Goal: Find contact information: Find contact information

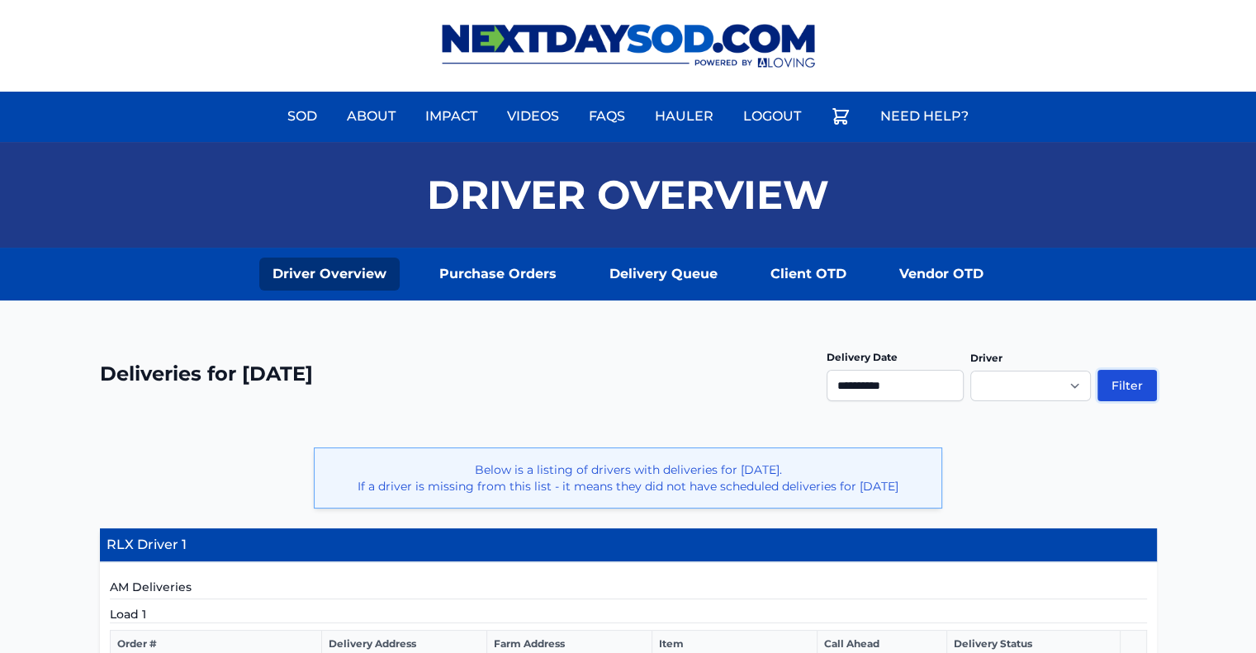
click at [1109, 383] on button "Filter" at bounding box center [1126, 385] width 59 height 31
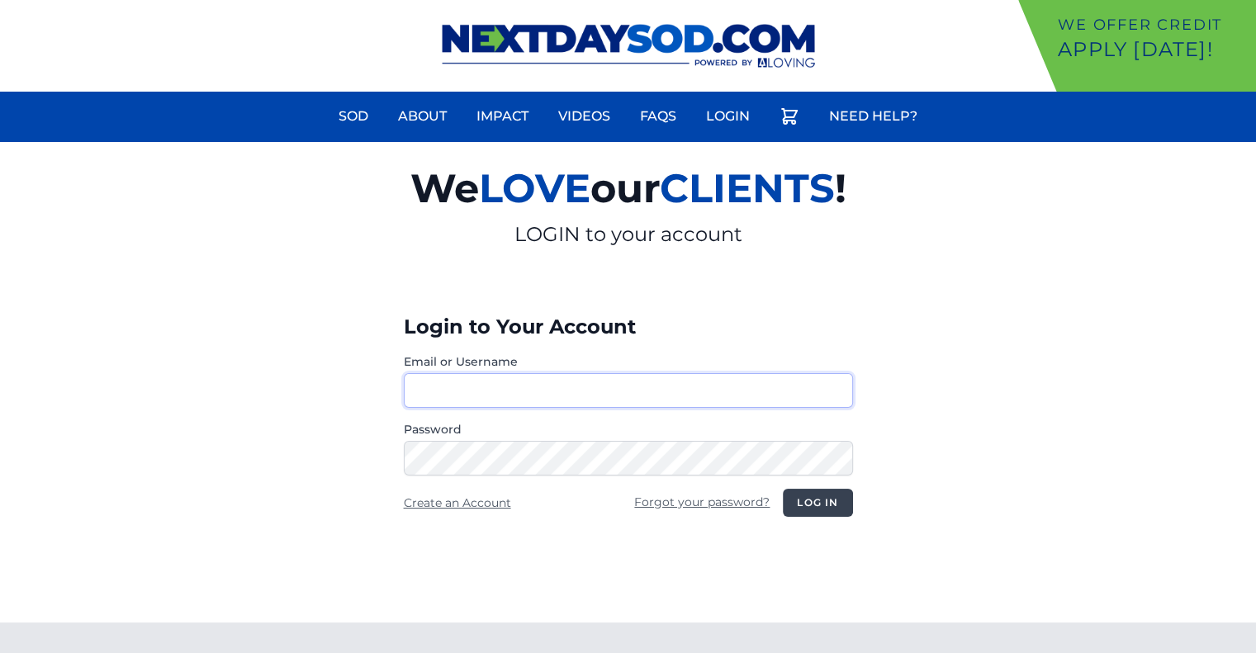
type input "********"
click at [808, 508] on button "Log in" at bounding box center [817, 503] width 69 height 28
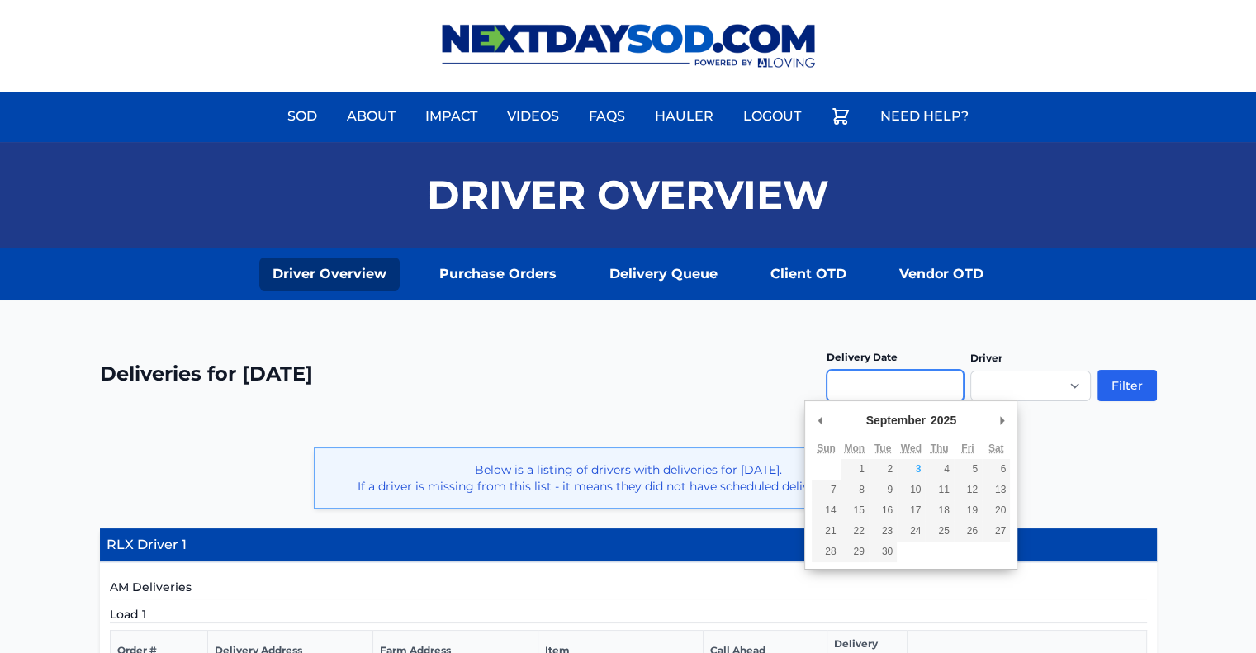
click at [871, 385] on input "Use the arrow keys to pick a date" at bounding box center [894, 385] width 137 height 31
click at [771, 389] on div "**********" at bounding box center [628, 383] width 1057 height 87
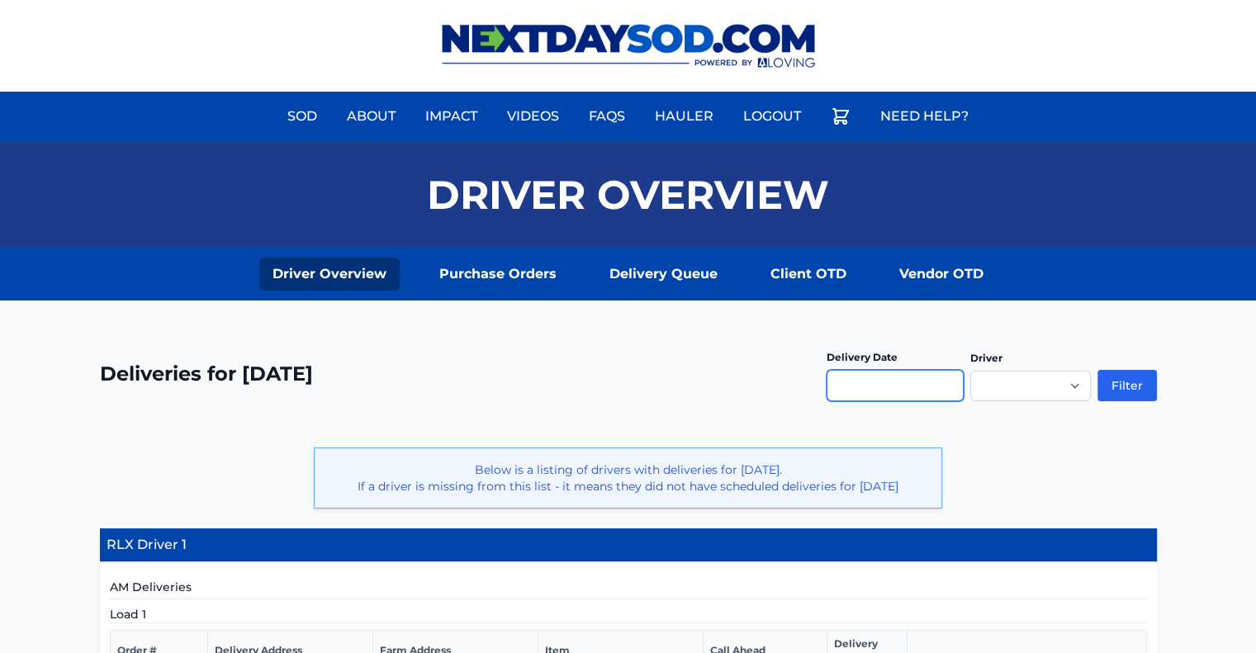
click at [882, 392] on input "Use the arrow keys to pick a date" at bounding box center [894, 385] width 137 height 31
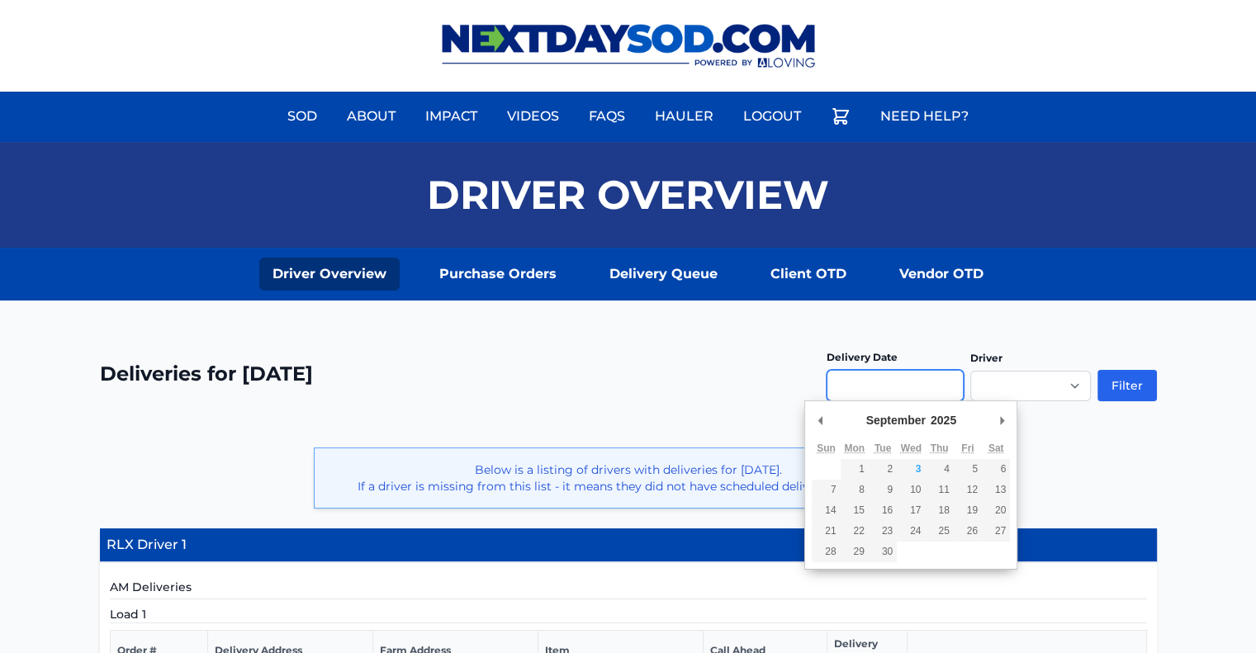
type input "**********"
click at [1123, 380] on button "Filter" at bounding box center [1126, 385] width 59 height 31
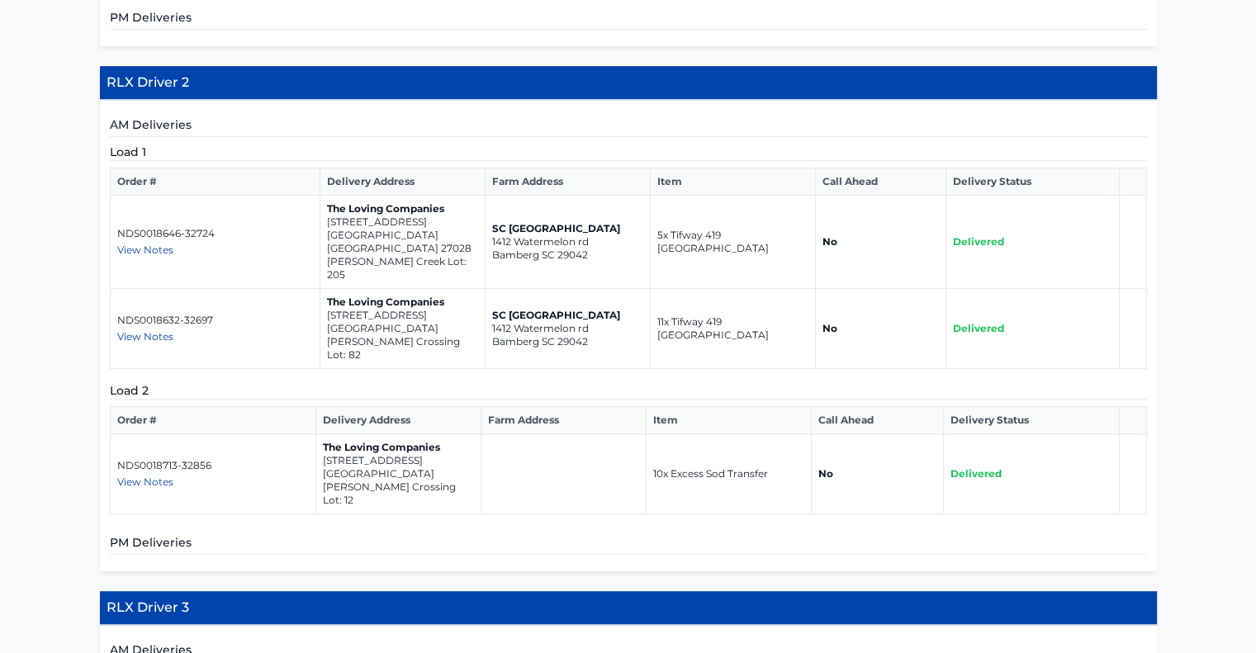
scroll to position [743, 0]
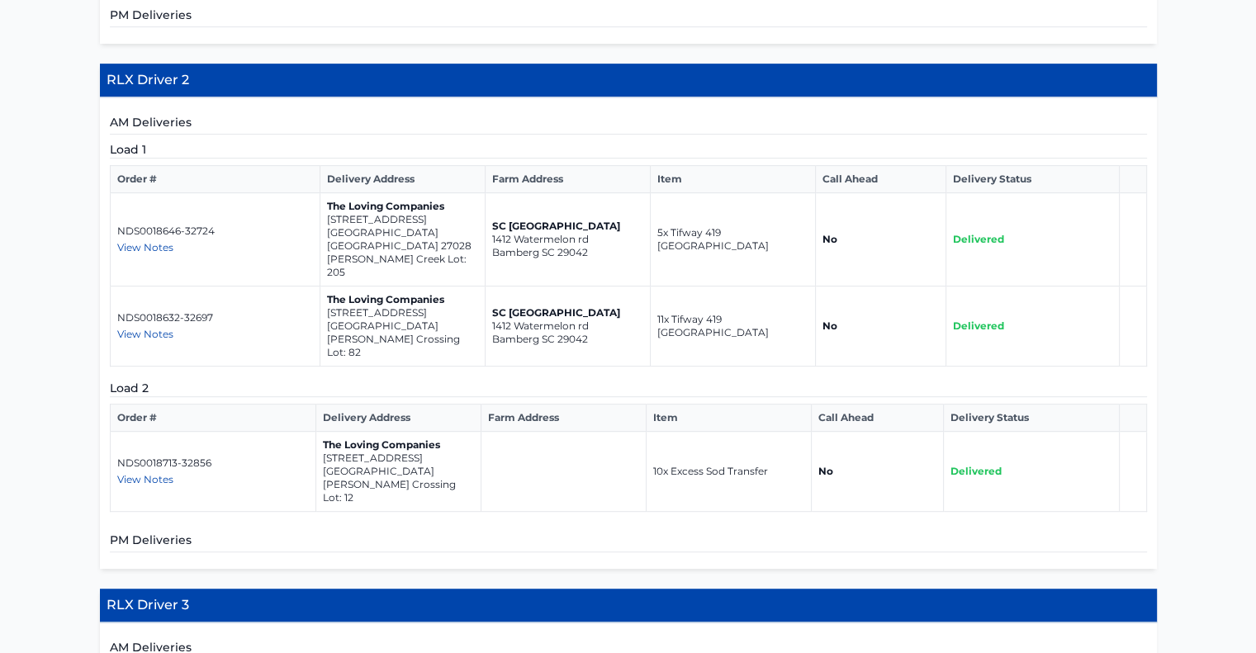
drag, startPoint x: 434, startPoint y: 224, endPoint x: 390, endPoint y: 225, distance: 44.6
click at [390, 225] on td "The Loving Companies [STREET_ADDRESS][PERSON_NAME]" at bounding box center [401, 239] width 165 height 93
drag, startPoint x: 424, startPoint y: 234, endPoint x: 326, endPoint y: 220, distance: 99.1
click at [326, 220] on td "The Loving Companies [STREET_ADDRESS][PERSON_NAME]" at bounding box center [401, 239] width 165 height 93
copy td "[STREET_ADDRESS]"
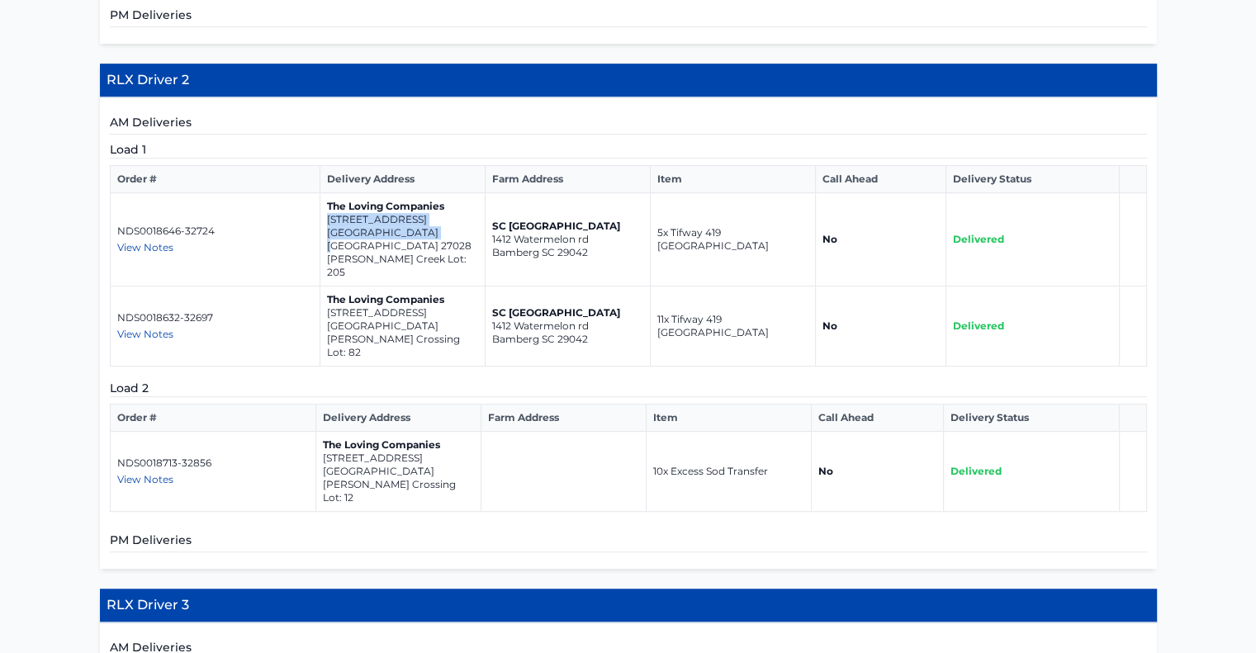
drag, startPoint x: 452, startPoint y: 300, endPoint x: 326, endPoint y: 286, distance: 126.3
click at [326, 286] on td "The Loving Companies [STREET_ADDRESS] [PERSON_NAME][GEOGRAPHIC_DATA] Lot: 82" at bounding box center [401, 326] width 165 height 80
copy td "[STREET_ADDRESS]"
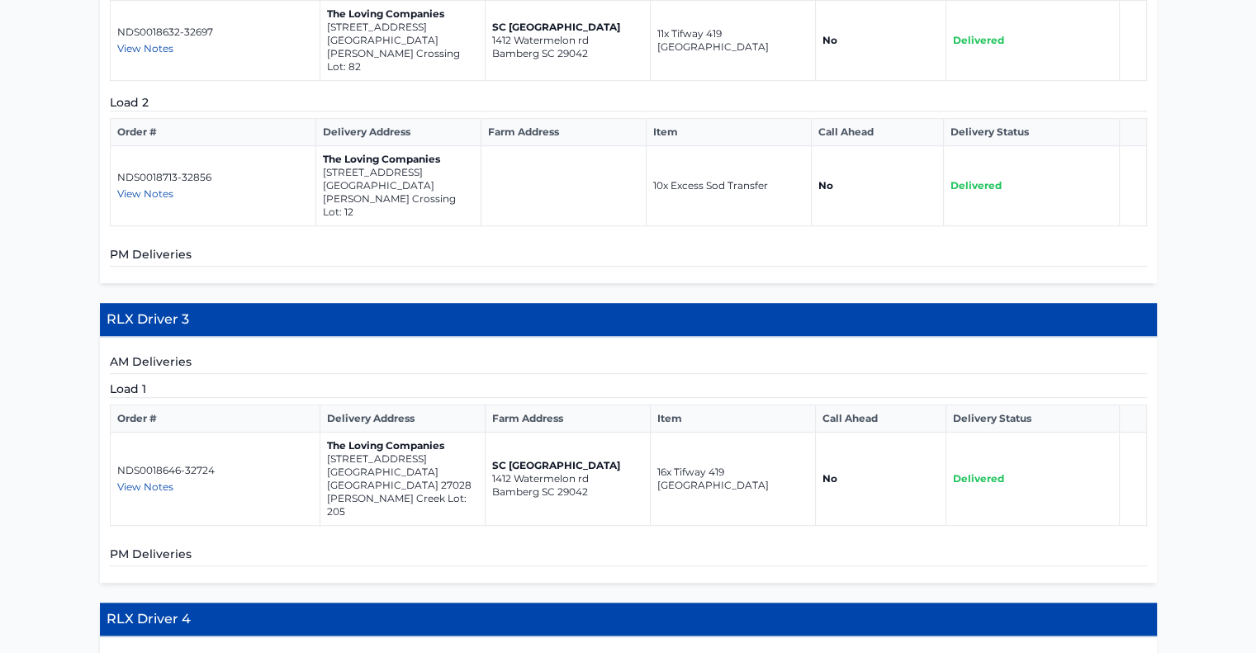
scroll to position [1073, 0]
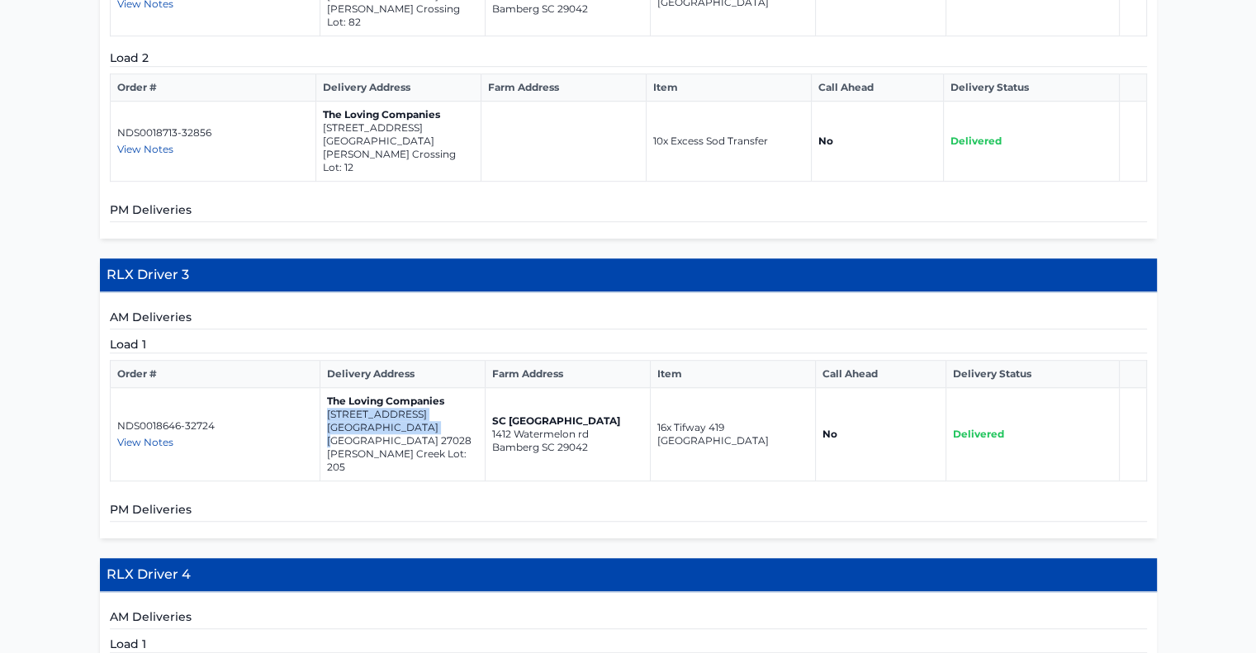
drag, startPoint x: 433, startPoint y: 367, endPoint x: 324, endPoint y: 359, distance: 109.2
click at [324, 388] on td "The Loving Companies [STREET_ADDRESS][PERSON_NAME]" at bounding box center [401, 434] width 165 height 93
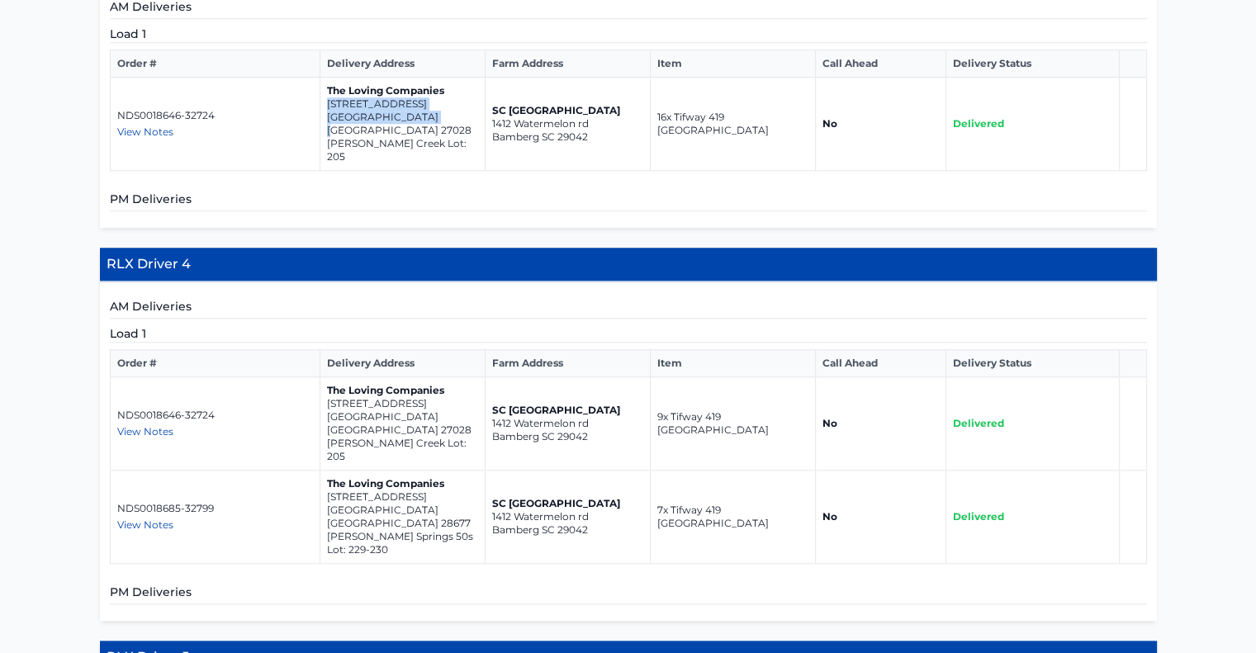
scroll to position [1403, 0]
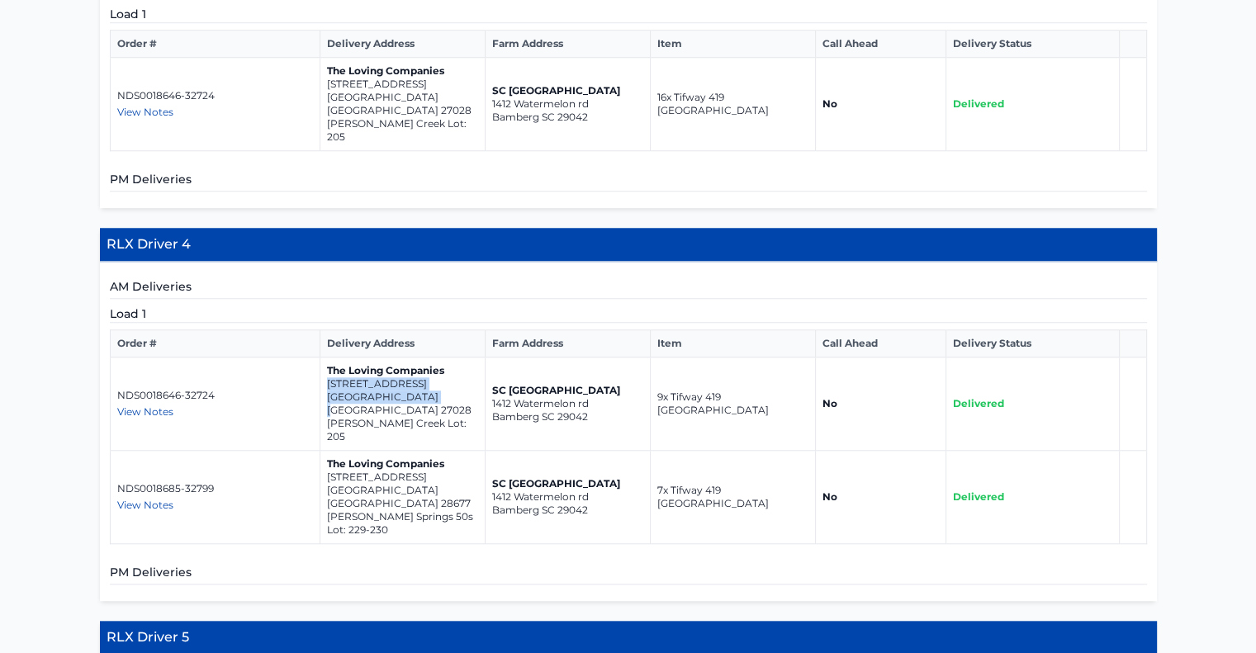
drag, startPoint x: 432, startPoint y: 313, endPoint x: 324, endPoint y: 296, distance: 109.5
click at [324, 357] on td "The Loving Companies [STREET_ADDRESS][PERSON_NAME]" at bounding box center [401, 403] width 165 height 93
copy td "[STREET_ADDRESS]"
drag, startPoint x: 428, startPoint y: 381, endPoint x: 325, endPoint y: 368, distance: 103.2
click at [325, 451] on td "The Loving Companies [STREET_ADDRESS] [PERSON_NAME][GEOGRAPHIC_DATA] 50s Lot: 2…" at bounding box center [401, 497] width 165 height 93
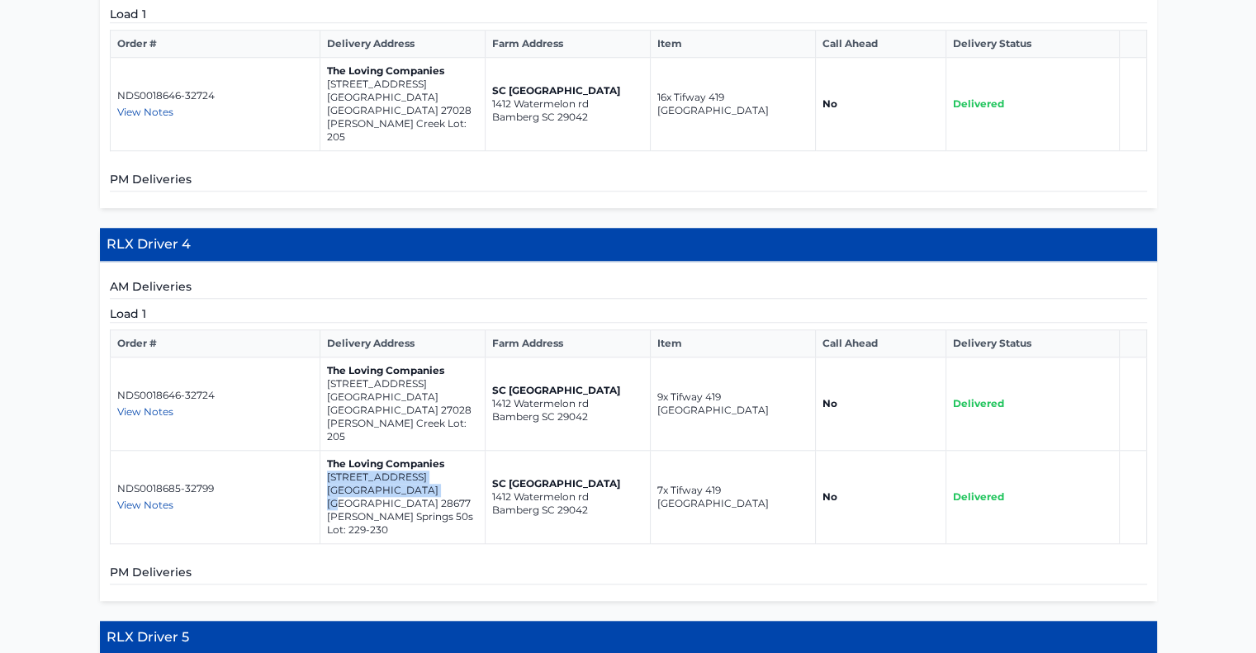
copy td "[STREET_ADDRESS]"
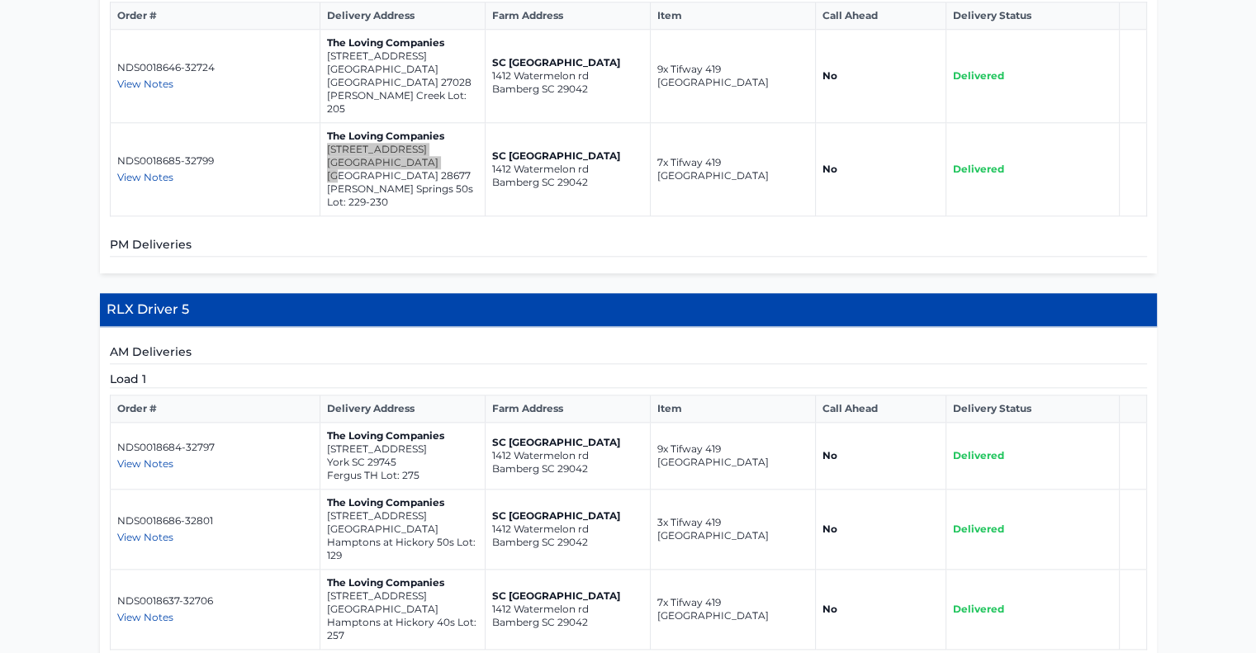
scroll to position [1733, 0]
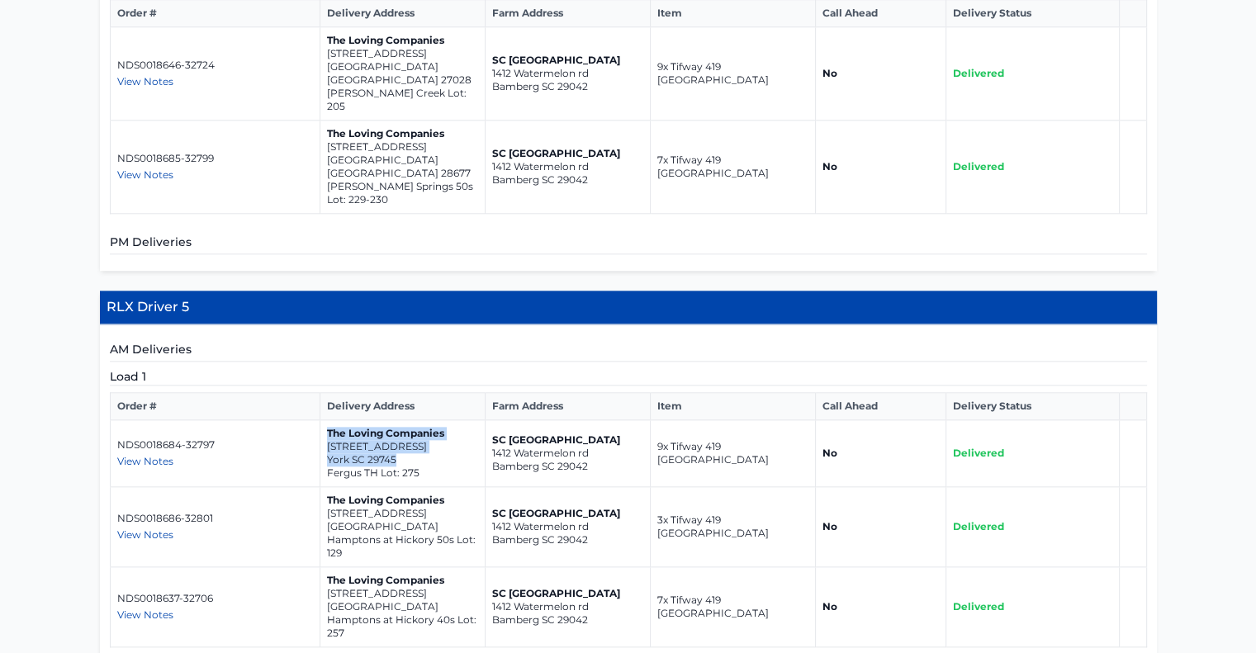
drag, startPoint x: 398, startPoint y: 335, endPoint x: 311, endPoint y: 348, distance: 87.7
click at [311, 420] on tr "NDS0018684-32797 View Notes Jersain – [PHONE_NUMBER] The Loving Companies [STRE…" at bounding box center [628, 453] width 1036 height 67
click at [419, 453] on p "York SC 29745" at bounding box center [402, 459] width 151 height 13
click at [319, 420] on td "The Loving Companies [STREET_ADDRESS]" at bounding box center [401, 453] width 165 height 67
drag, startPoint x: 392, startPoint y: 335, endPoint x: 320, endPoint y: 324, distance: 72.7
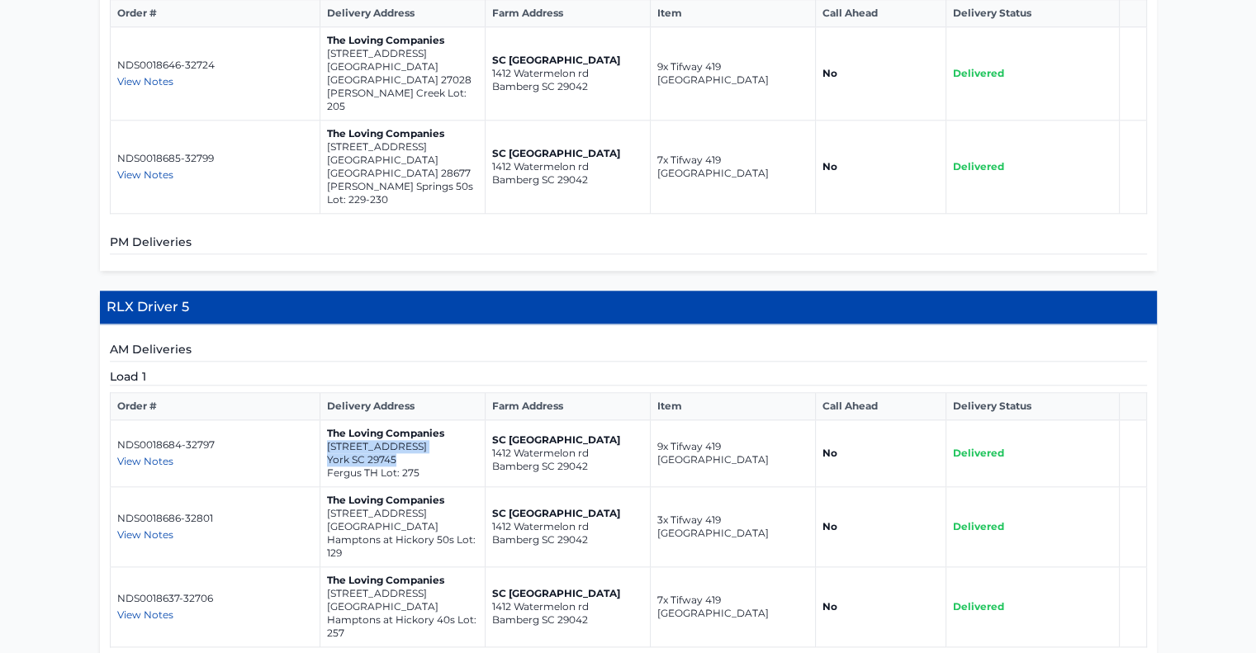
click at [320, 420] on td "The Loving Companies [STREET_ADDRESS]" at bounding box center [401, 453] width 165 height 67
copy td "[STREET_ADDRESS]"
drag, startPoint x: 411, startPoint y: 400, endPoint x: 324, endPoint y: 391, distance: 87.1
click at [324, 487] on td "The Loving Companies [STREET_ADDRESS] Hamptons at [GEOGRAPHIC_DATA] 50s Lot: 129" at bounding box center [401, 527] width 165 height 80
copy td "[STREET_ADDRESS]"
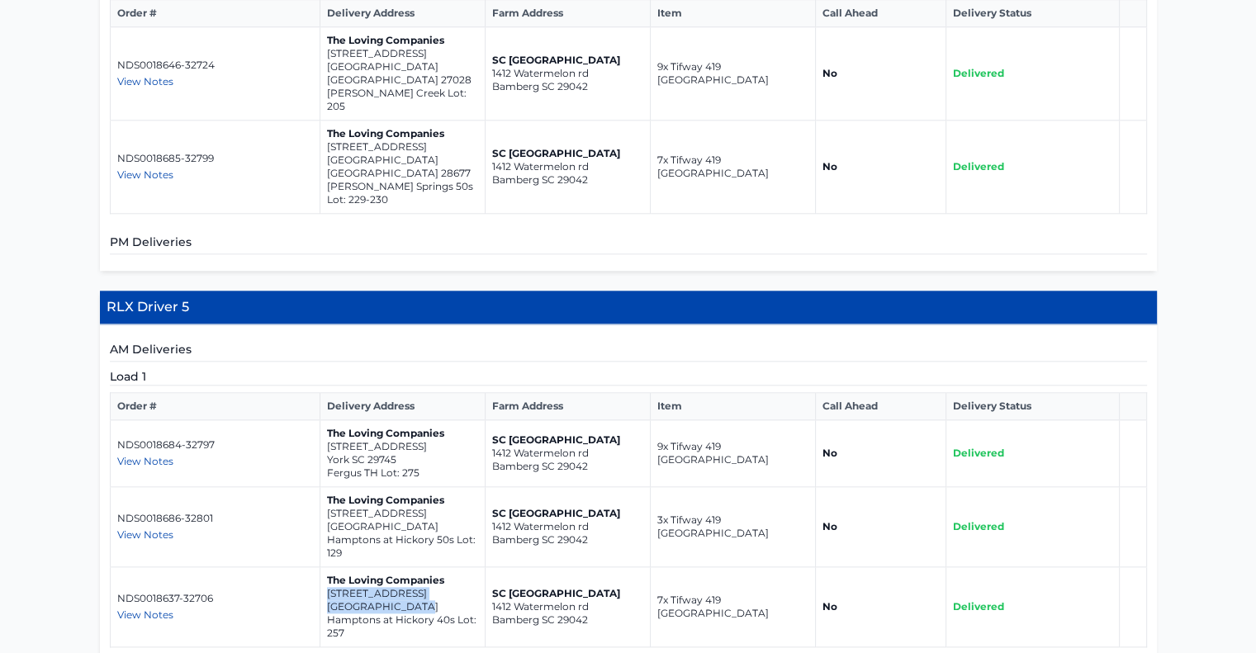
drag, startPoint x: 415, startPoint y: 481, endPoint x: 327, endPoint y: 471, distance: 88.9
click at [327, 567] on td "The Loving Companies [STREET_ADDRESS] Hamptons at [GEOGRAPHIC_DATA] 40s Lot: 257" at bounding box center [401, 607] width 165 height 80
copy td "[STREET_ADDRESS]"
drag, startPoint x: 400, startPoint y: 334, endPoint x: 324, endPoint y: 326, distance: 76.4
click at [324, 420] on td "The Loving Companies [STREET_ADDRESS]" at bounding box center [401, 453] width 165 height 67
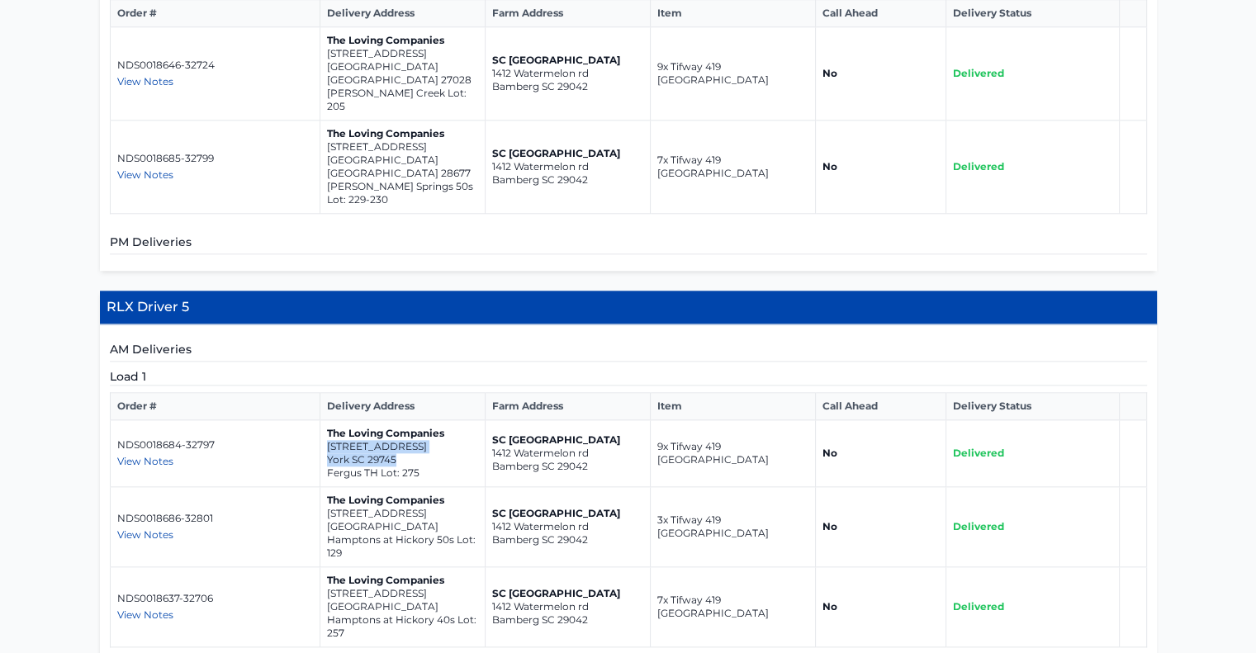
copy td "[STREET_ADDRESS]"
drag, startPoint x: 417, startPoint y: 402, endPoint x: 325, endPoint y: 387, distance: 92.8
click at [325, 487] on td "The Loving Companies [STREET_ADDRESS] Hamptons at [GEOGRAPHIC_DATA] 50s Lot: 129" at bounding box center [401, 527] width 165 height 80
copy td "[STREET_ADDRESS]"
drag, startPoint x: 416, startPoint y: 481, endPoint x: 326, endPoint y: 471, distance: 90.5
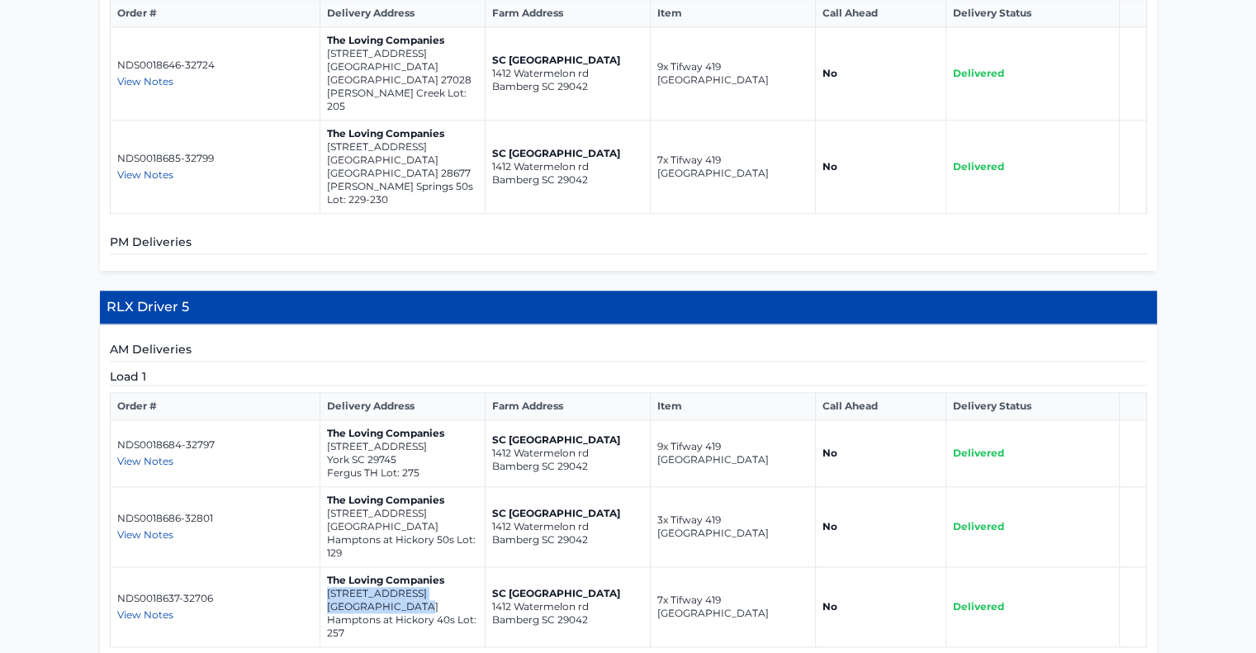
click at [326, 567] on td "The Loving Companies [STREET_ADDRESS] Hamptons at [GEOGRAPHIC_DATA] 40s Lot: 257" at bounding box center [401, 607] width 165 height 80
copy td "[STREET_ADDRESS]"
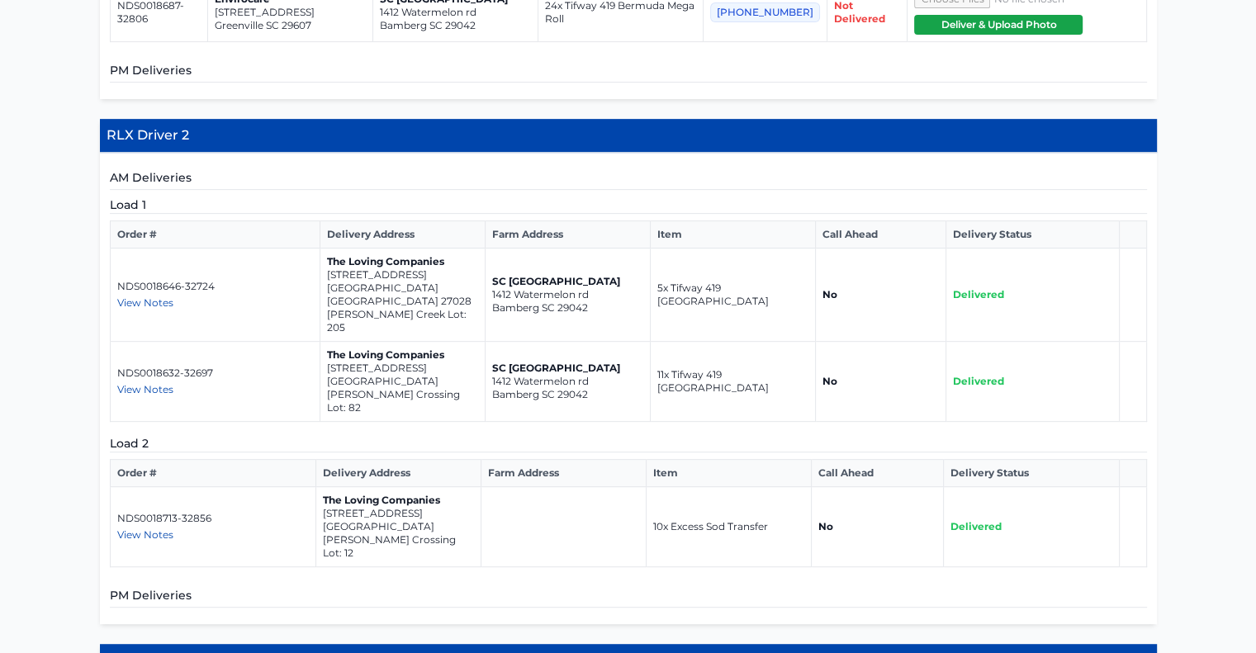
scroll to position [660, 0]
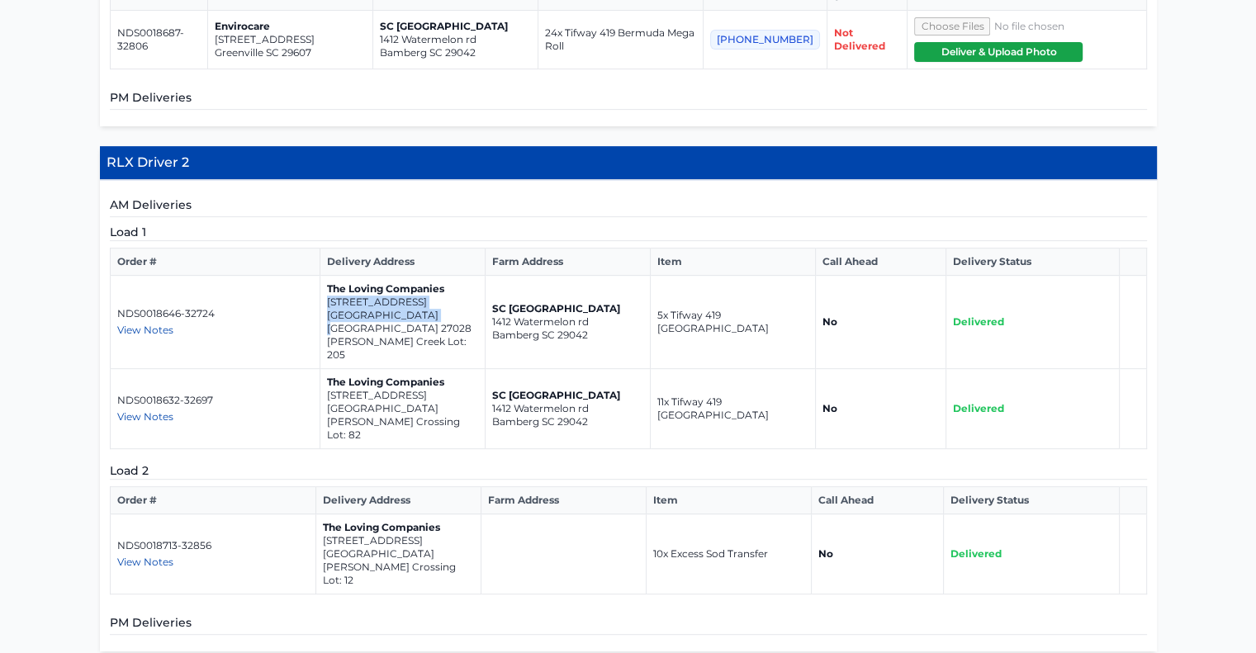
drag, startPoint x: 432, startPoint y: 313, endPoint x: 324, endPoint y: 300, distance: 108.9
click at [324, 300] on td "The Loving Companies [STREET_ADDRESS][PERSON_NAME]" at bounding box center [401, 322] width 165 height 93
drag, startPoint x: 456, startPoint y: 381, endPoint x: 325, endPoint y: 371, distance: 130.8
click at [325, 371] on td "The Loving Companies [STREET_ADDRESS] [PERSON_NAME][GEOGRAPHIC_DATA] Lot: 82" at bounding box center [401, 409] width 165 height 80
drag, startPoint x: 452, startPoint y: 512, endPoint x: 319, endPoint y: 504, distance: 133.1
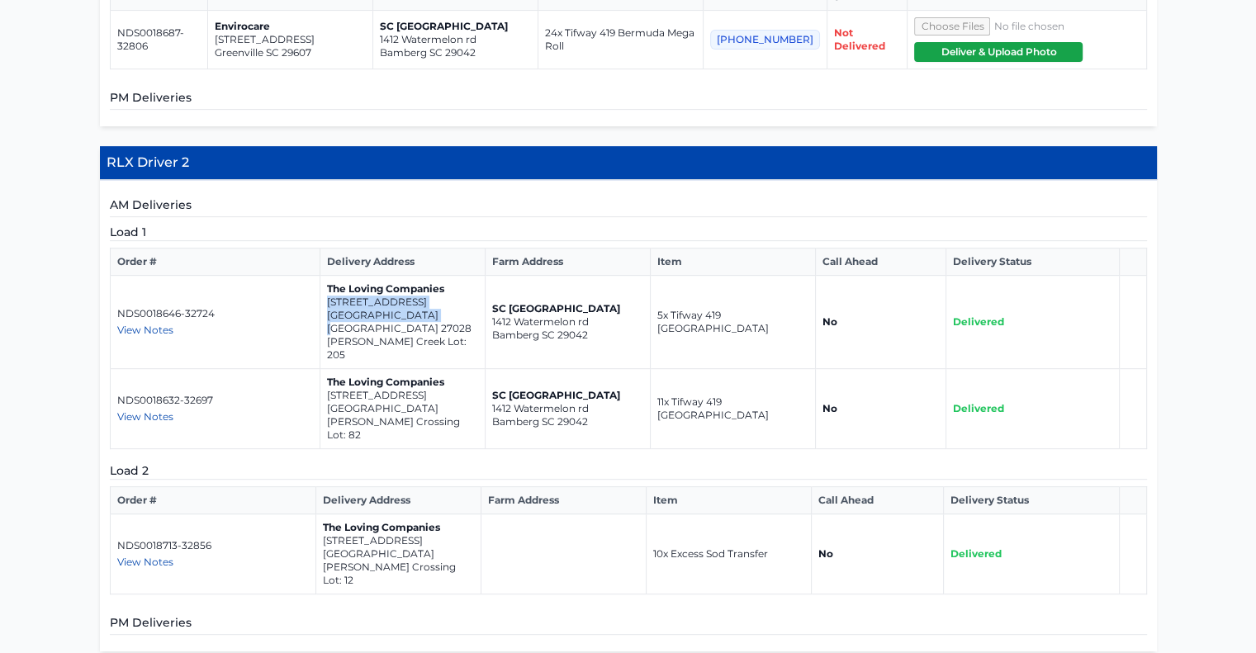
click at [319, 514] on td "The Loving Companies [STREET_ADDRESS] [PERSON_NAME][GEOGRAPHIC_DATA] Lot: 12" at bounding box center [397, 554] width 165 height 80
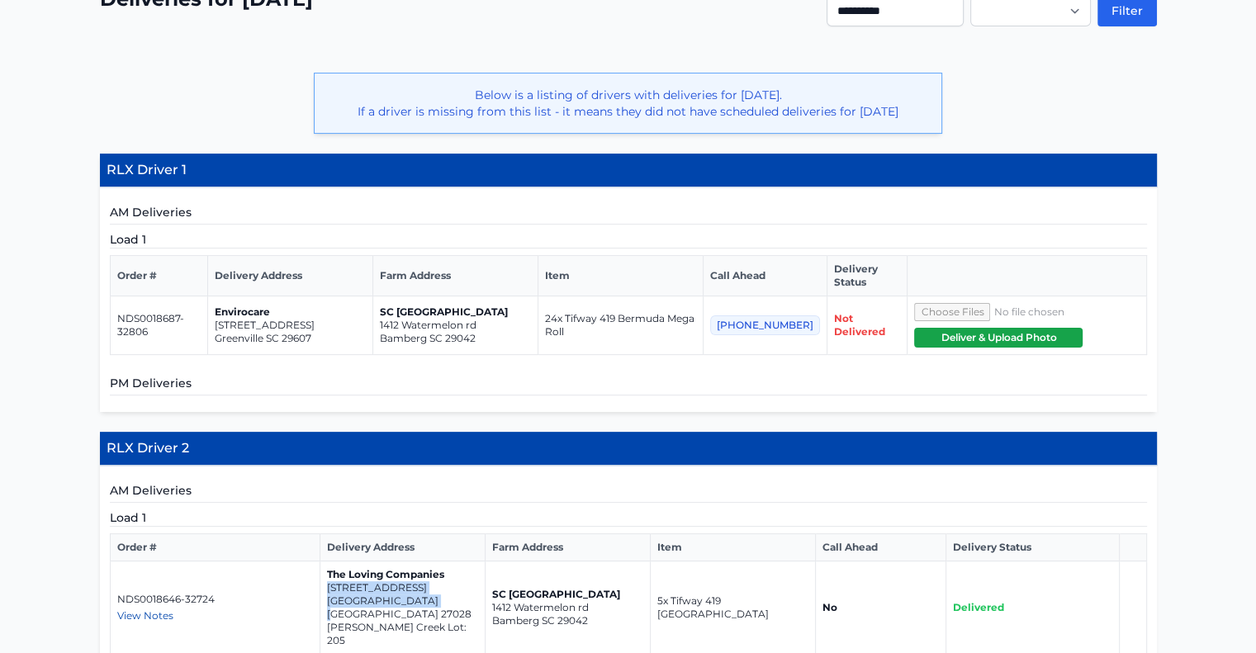
scroll to position [413, 0]
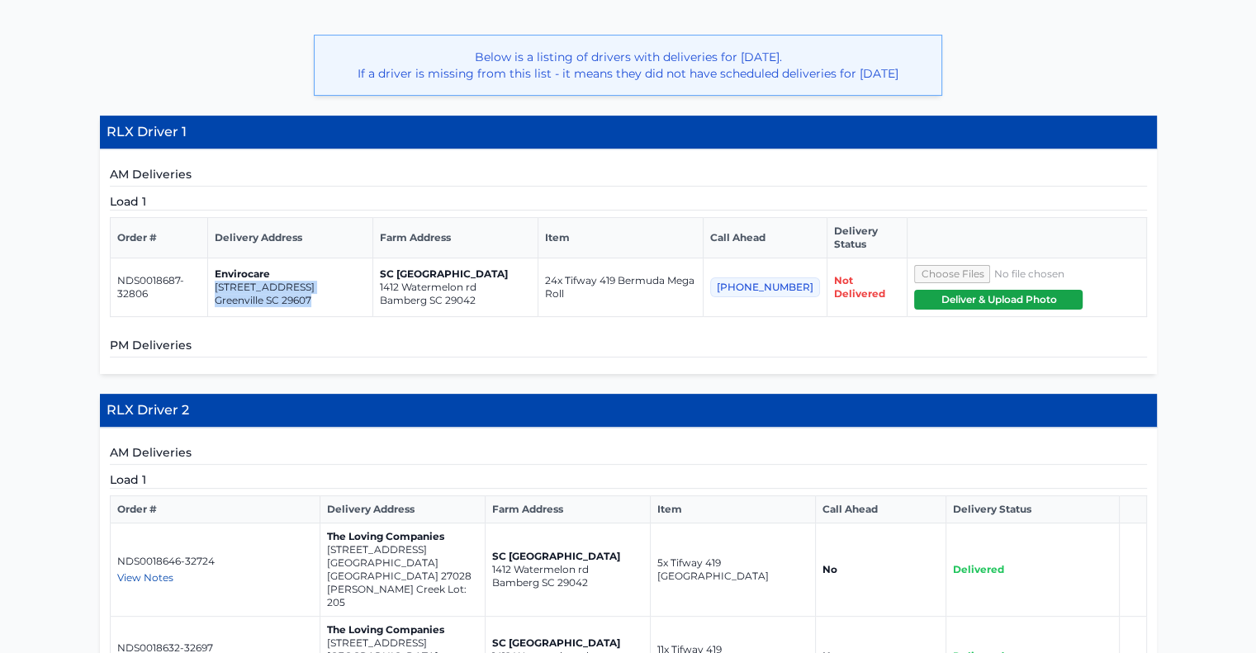
drag, startPoint x: 329, startPoint y: 300, endPoint x: 228, endPoint y: 288, distance: 101.5
click at [228, 288] on td "Envirocare [STREET_ADDRESS]" at bounding box center [290, 287] width 165 height 59
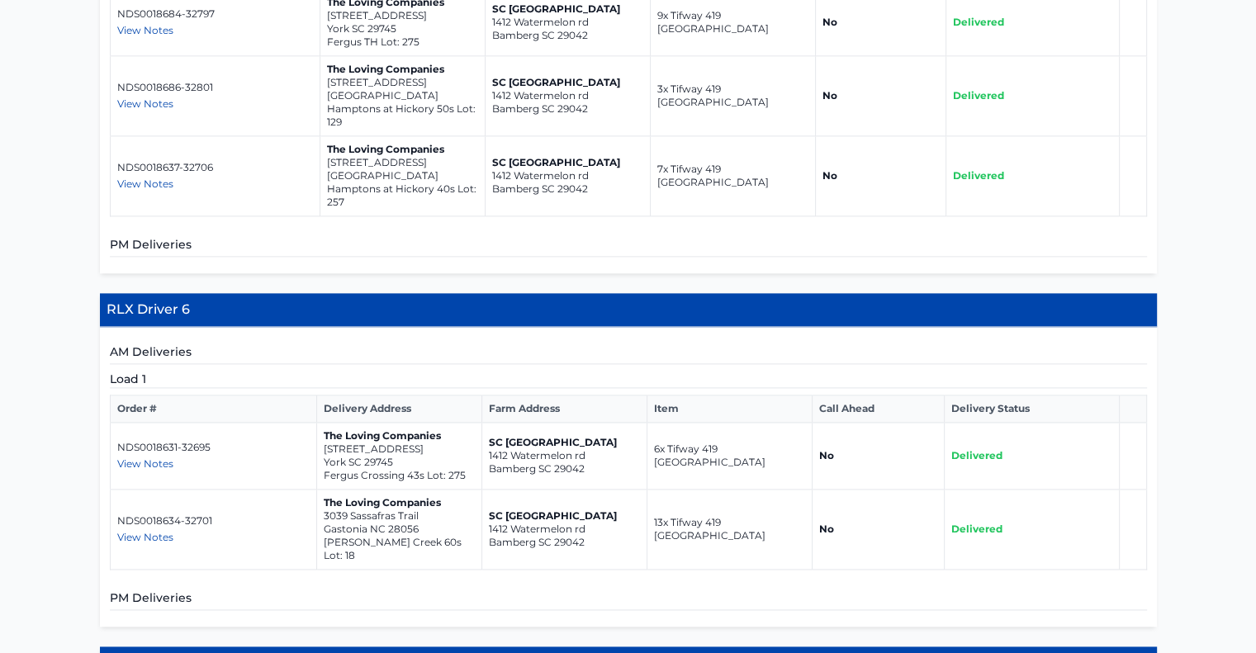
scroll to position [2159, 0]
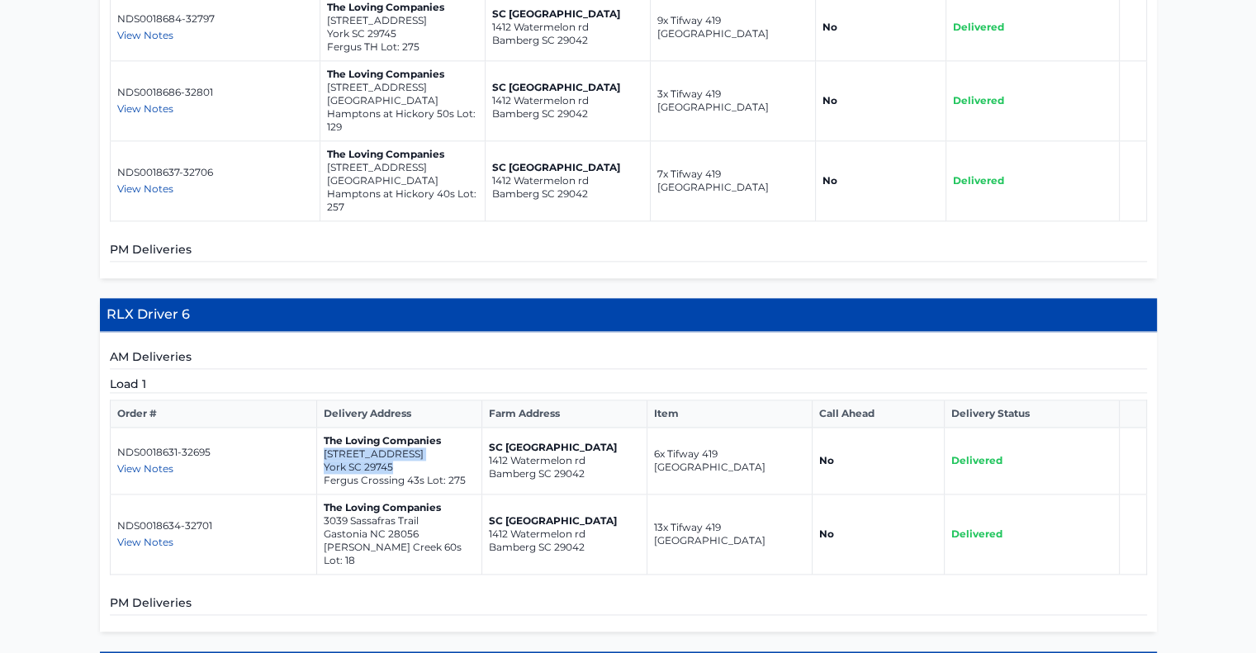
drag, startPoint x: 396, startPoint y: 339, endPoint x: 322, endPoint y: 330, distance: 74.8
click at [322, 428] on td "The Loving Companies [STREET_ADDRESS] Lot: 275" at bounding box center [399, 461] width 165 height 67
drag, startPoint x: 420, startPoint y: 409, endPoint x: 324, endPoint y: 395, distance: 97.5
click at [324, 494] on td "The Loving Companies [STREET_ADDRESS] [PERSON_NAME][GEOGRAPHIC_DATA] 60s Lot: 18" at bounding box center [399, 534] width 165 height 80
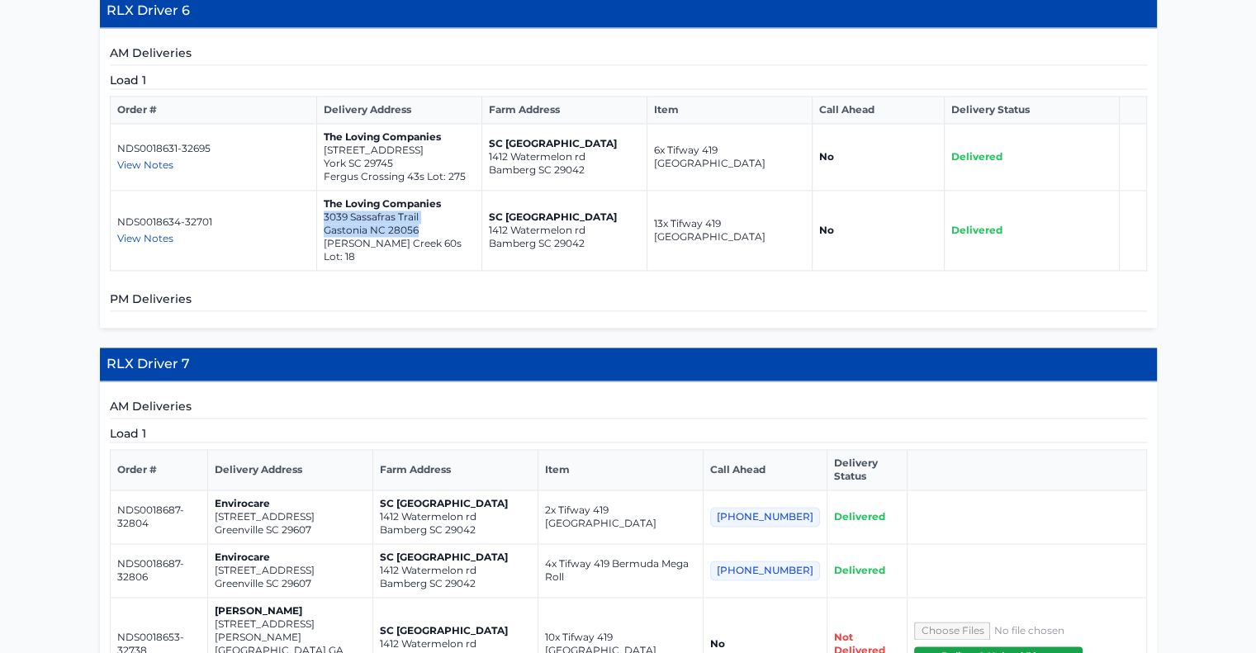
scroll to position [2572, 0]
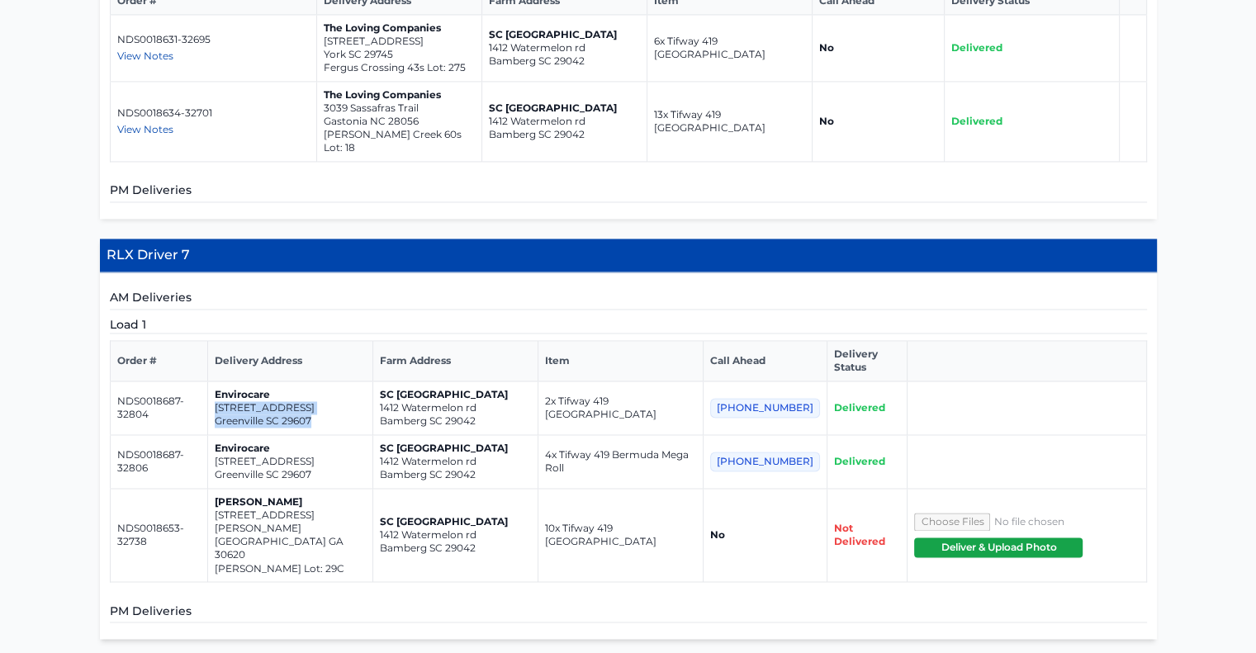
drag, startPoint x: 330, startPoint y: 265, endPoint x: 228, endPoint y: 257, distance: 102.7
click at [228, 381] on td "Envirocare [STREET_ADDRESS]" at bounding box center [290, 408] width 165 height 54
drag, startPoint x: 327, startPoint y: 320, endPoint x: 229, endPoint y: 309, distance: 98.9
click at [229, 435] on td "Envirocare [STREET_ADDRESS]" at bounding box center [290, 462] width 165 height 54
drag, startPoint x: 336, startPoint y: 376, endPoint x: 229, endPoint y: 362, distance: 108.2
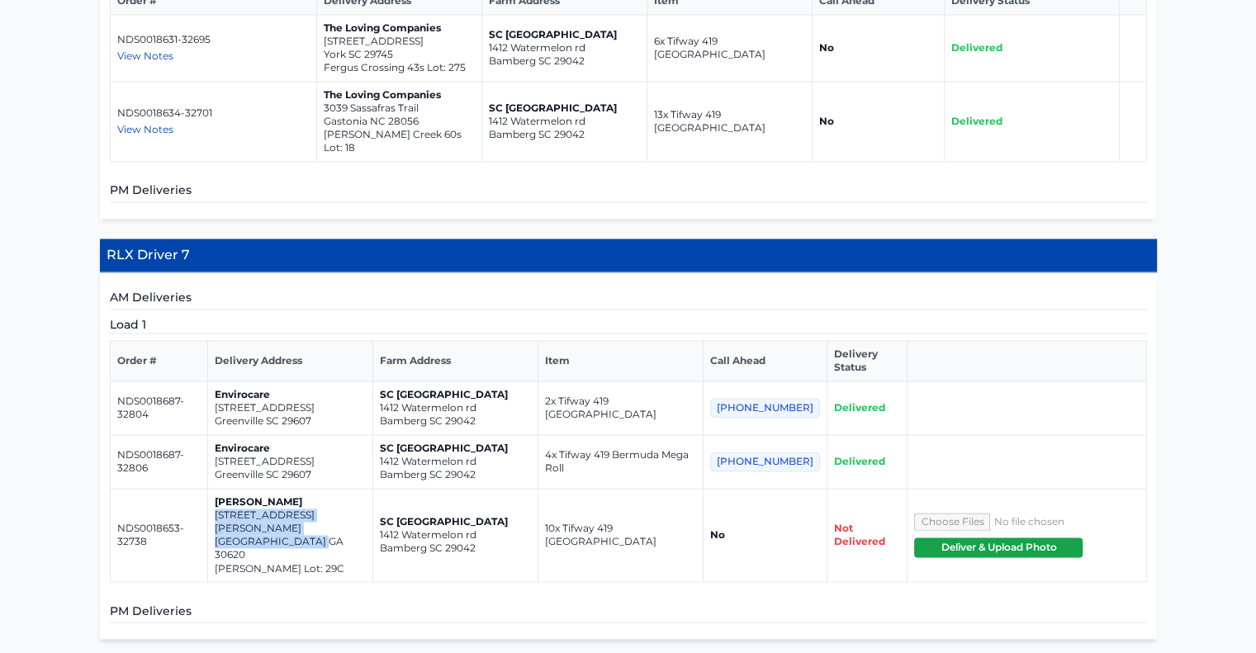
click at [229, 489] on td "[PERSON_NAME] [STREET_ADDRESS][PERSON_NAME] [PERSON_NAME] Lot: 29C" at bounding box center [290, 535] width 165 height 93
drag, startPoint x: 329, startPoint y: 266, endPoint x: 224, endPoint y: 253, distance: 105.6
click at [224, 381] on td "Envirocare [STREET_ADDRESS]" at bounding box center [290, 408] width 165 height 54
drag, startPoint x: 326, startPoint y: 319, endPoint x: 228, endPoint y: 310, distance: 98.6
click at [228, 435] on td "Envirocare [STREET_ADDRESS]" at bounding box center [290, 462] width 165 height 54
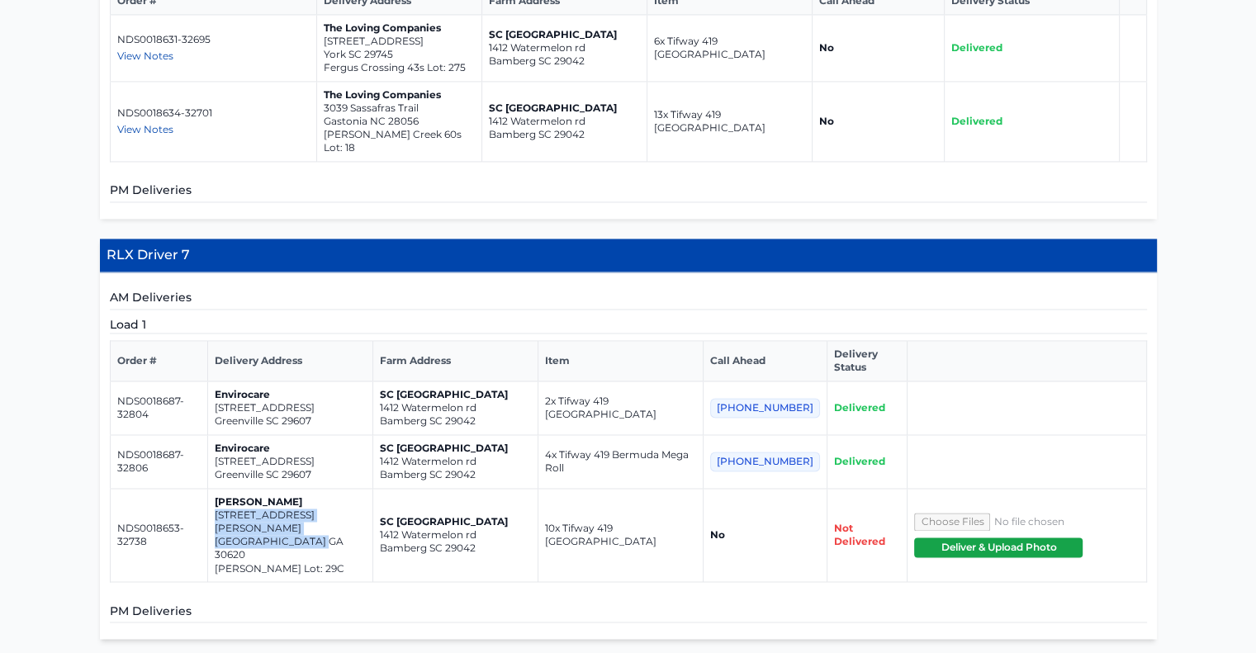
drag, startPoint x: 342, startPoint y: 368, endPoint x: 230, endPoint y: 363, distance: 111.5
click at [230, 489] on td "[PERSON_NAME] [STREET_ADDRESS][PERSON_NAME] [PERSON_NAME] Lot: 29C" at bounding box center [290, 535] width 165 height 93
drag, startPoint x: 326, startPoint y: 323, endPoint x: 229, endPoint y: 310, distance: 98.2
click at [229, 435] on td "Envirocare [STREET_ADDRESS]" at bounding box center [290, 462] width 165 height 54
click at [300, 468] on p "Greenville SC 29607" at bounding box center [290, 474] width 151 height 13
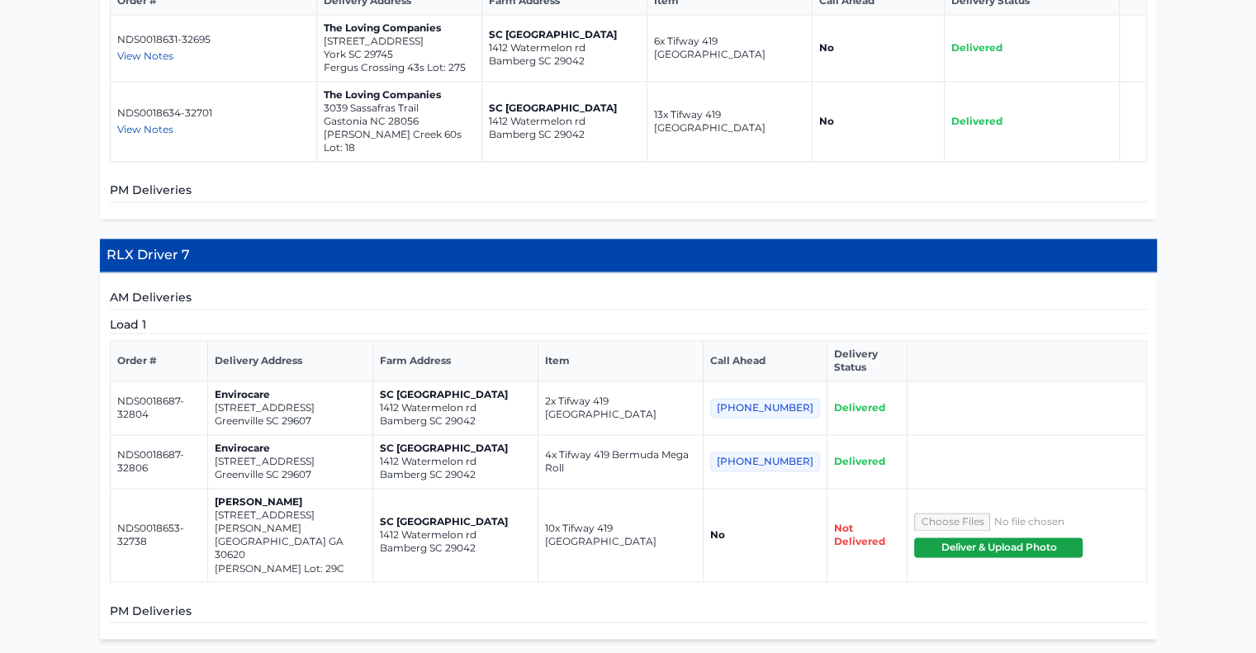
drag, startPoint x: 300, startPoint y: 315, endPoint x: 249, endPoint y: 480, distance: 172.1
drag, startPoint x: 330, startPoint y: 321, endPoint x: 226, endPoint y: 307, distance: 104.9
click at [226, 435] on td "Envirocare [STREET_ADDRESS]" at bounding box center [290, 462] width 165 height 54
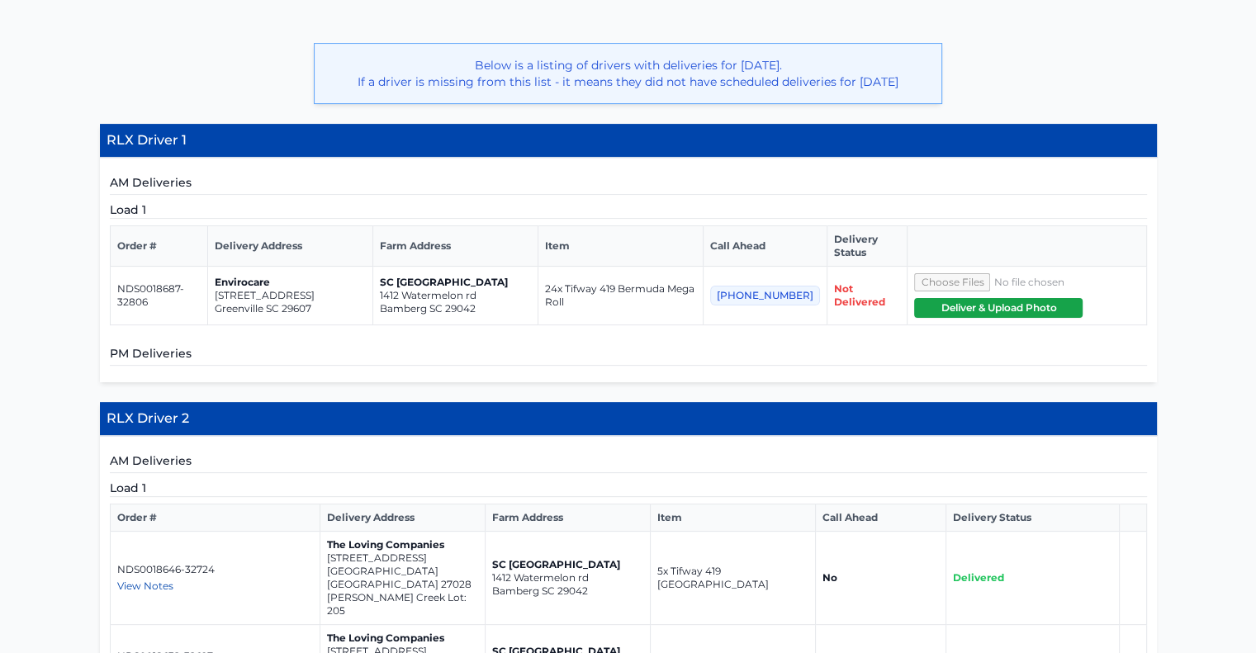
scroll to position [426, 0]
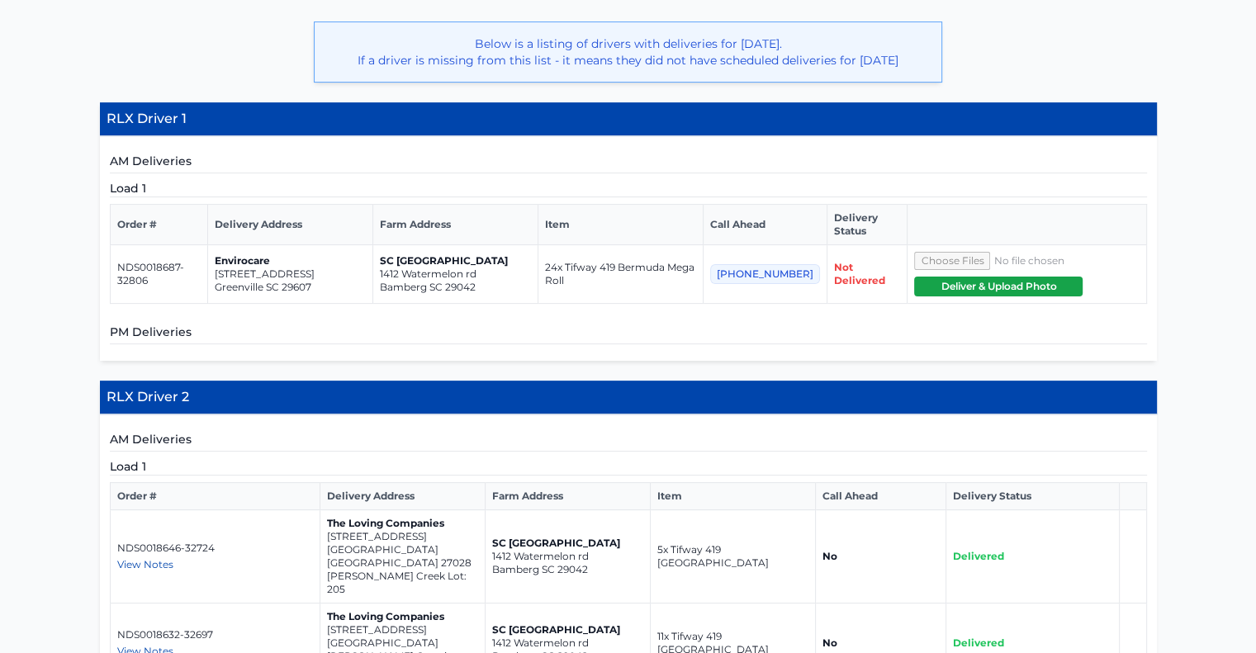
click at [740, 423] on div "AM Deliveries Load 1 Order # Delivery Address Farm Address Item Call Ahead Deli…" at bounding box center [628, 649] width 1057 height 471
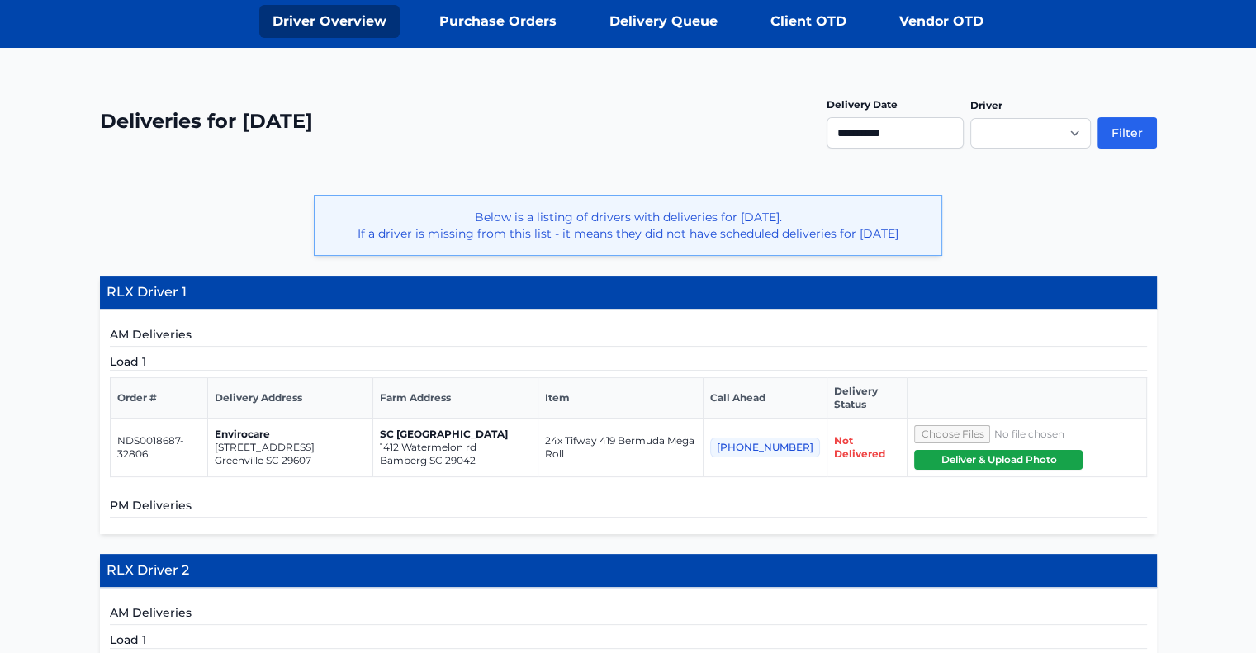
scroll to position [261, 0]
